Goal: Information Seeking & Learning: Understand process/instructions

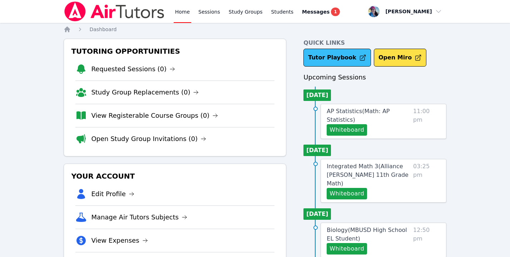
click at [338, 57] on link "Tutor Playbook" at bounding box center [338, 58] width 68 height 18
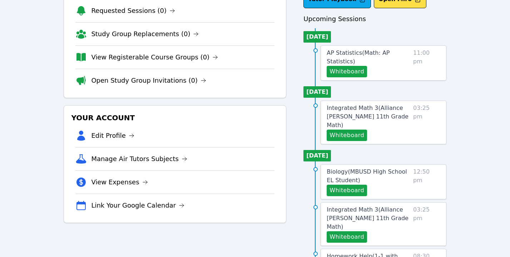
scroll to position [132, 0]
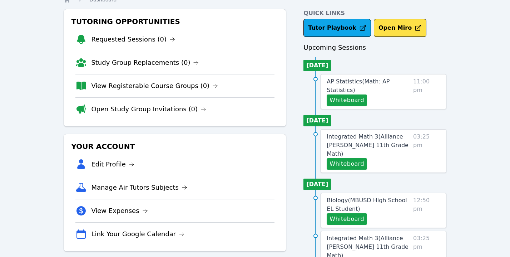
scroll to position [27, 0]
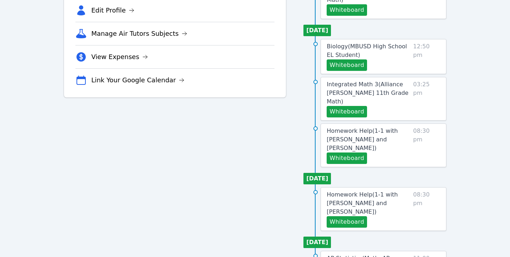
scroll to position [343, 0]
